Goal: Task Accomplishment & Management: Complete application form

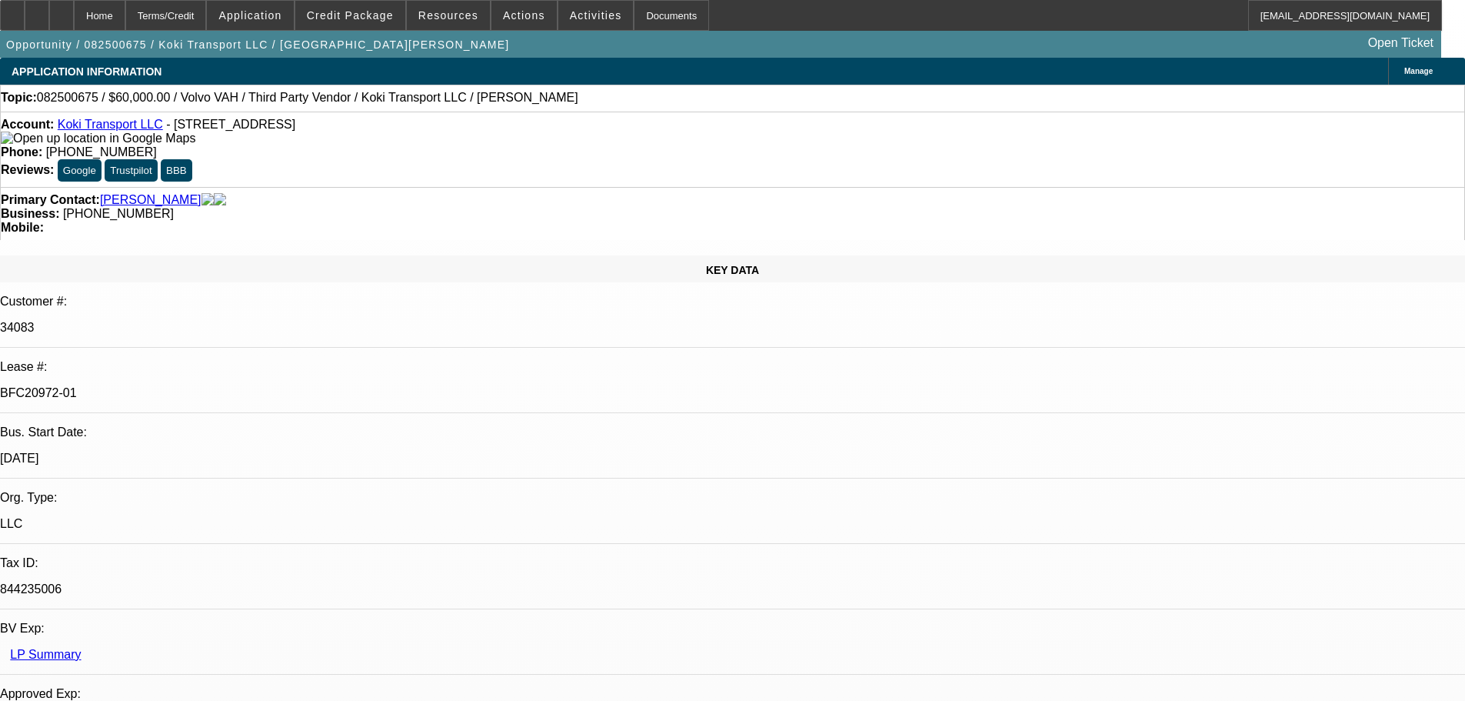
select select "0.2"
select select "2"
select select "0"
select select "6"
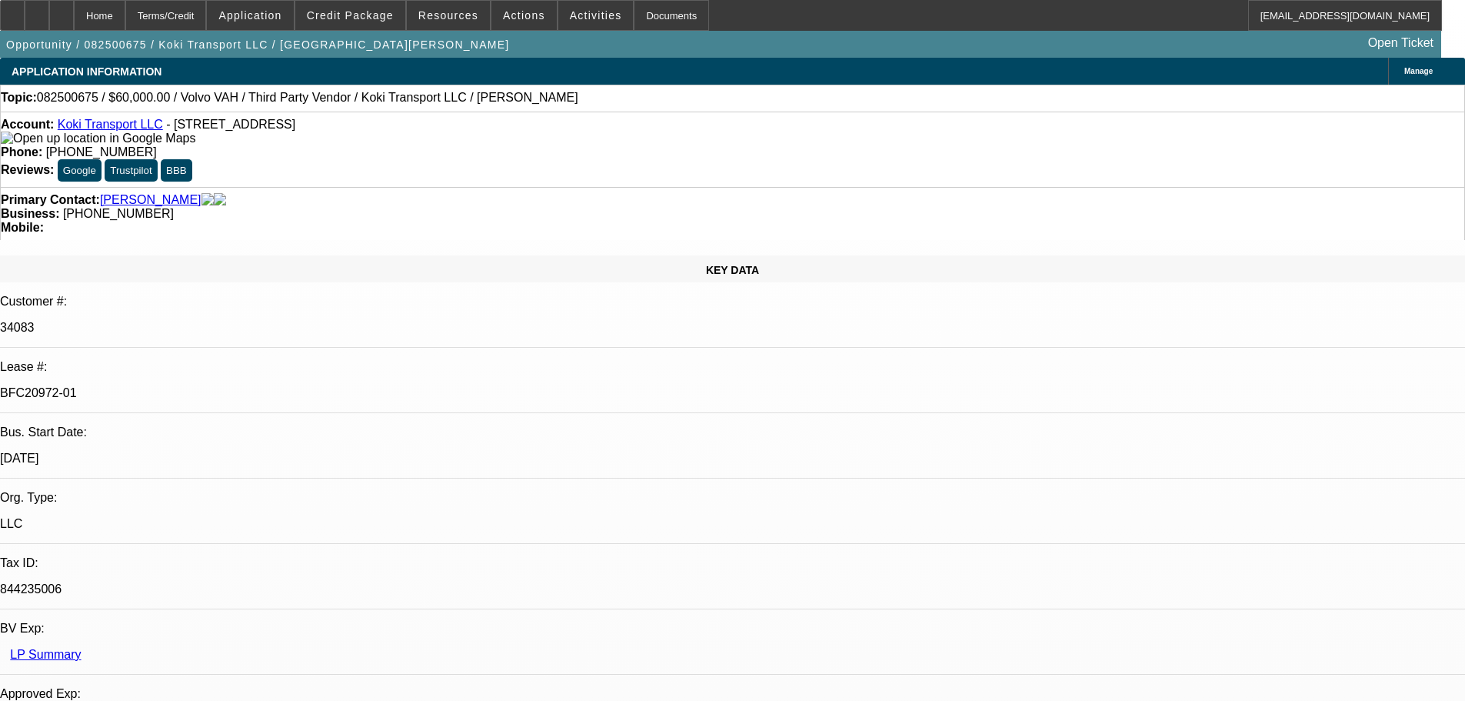
select select "0"
select select "2"
select select "0.1"
select select "4"
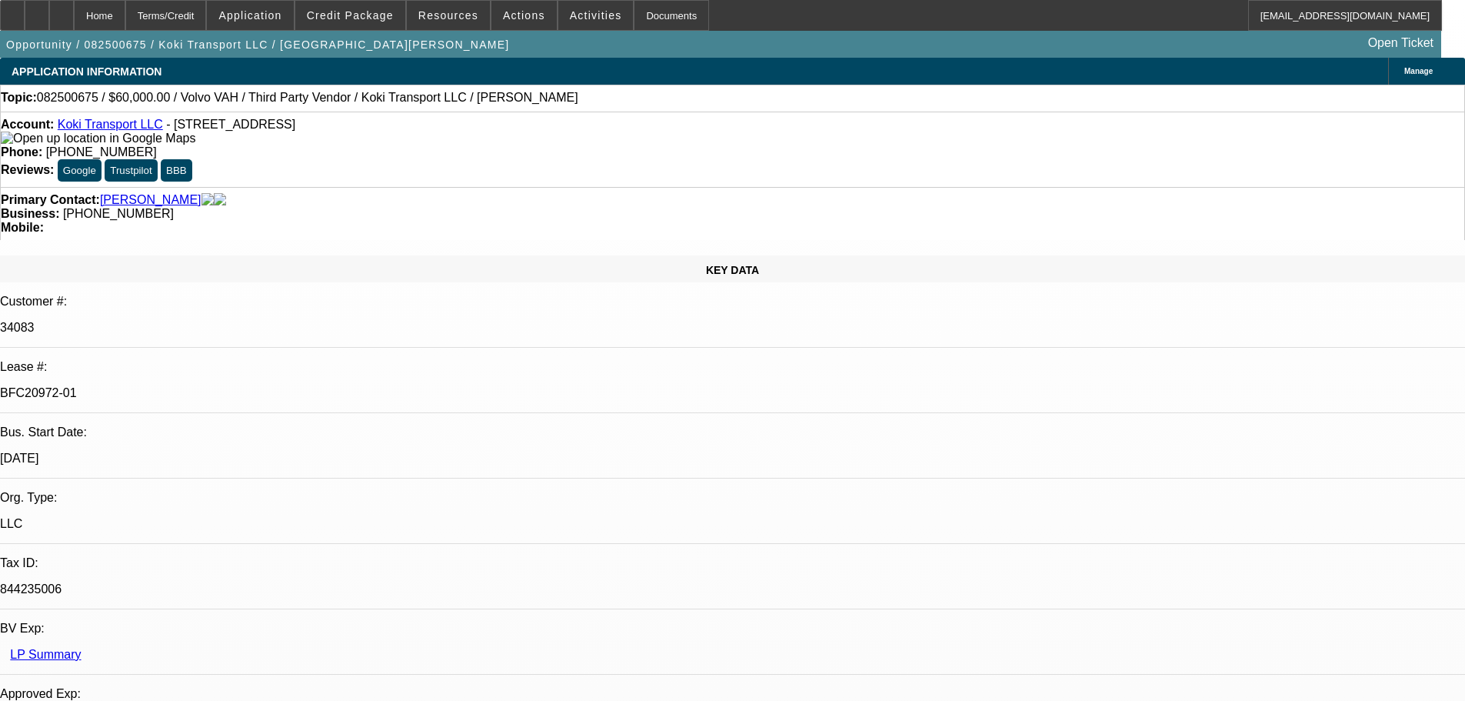
select select "0.2"
select select "2"
select select "0.1"
select select "4"
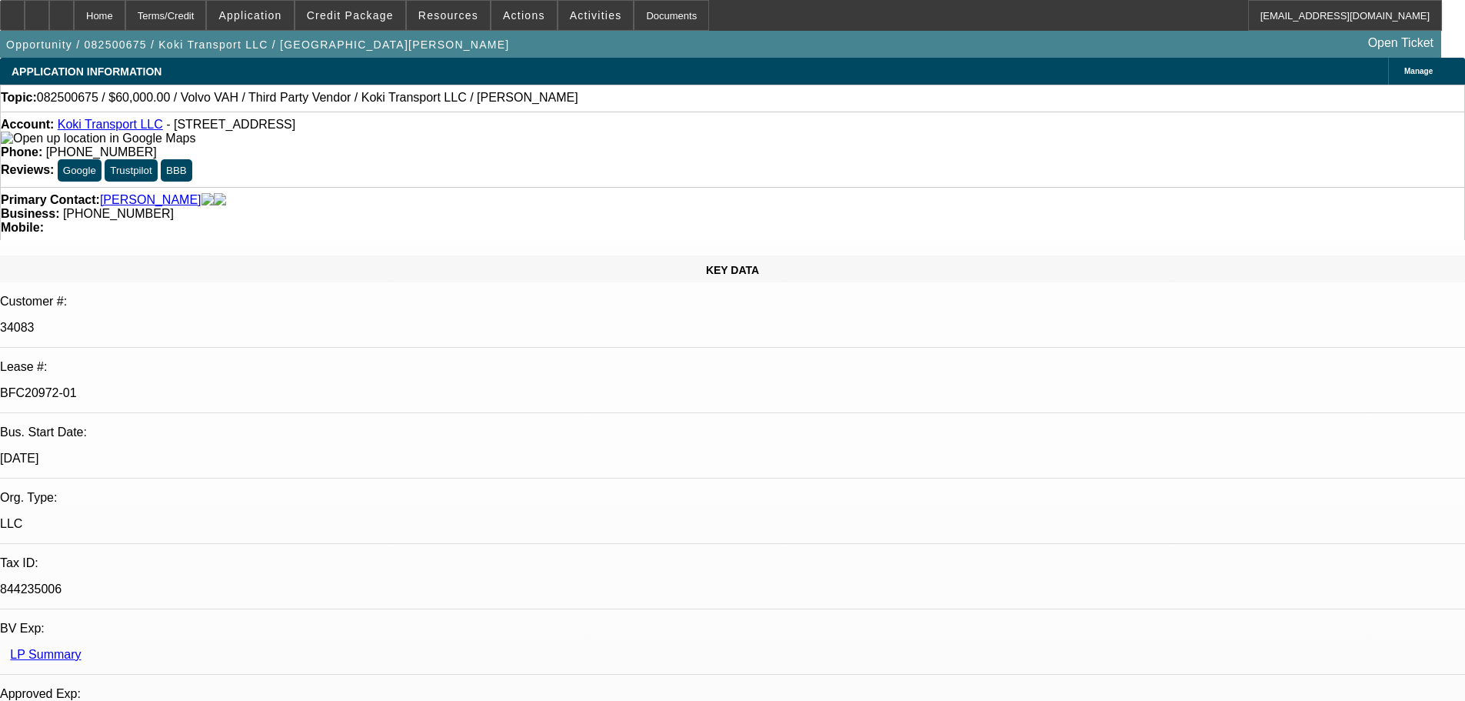
select select "0.15"
select select "2"
select select "0.1"
select select "4"
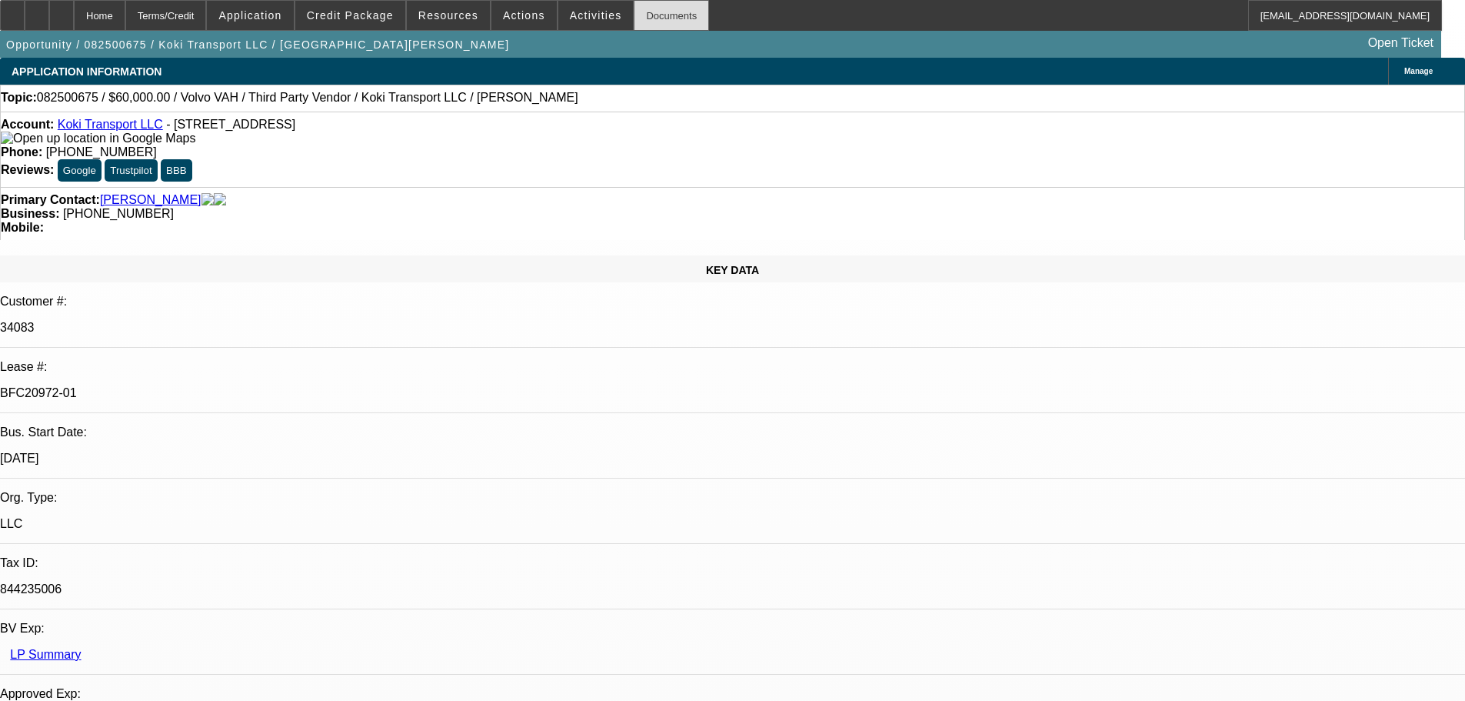
click at [658, 18] on div "Documents" at bounding box center [671, 15] width 75 height 31
